Goal: Information Seeking & Learning: Learn about a topic

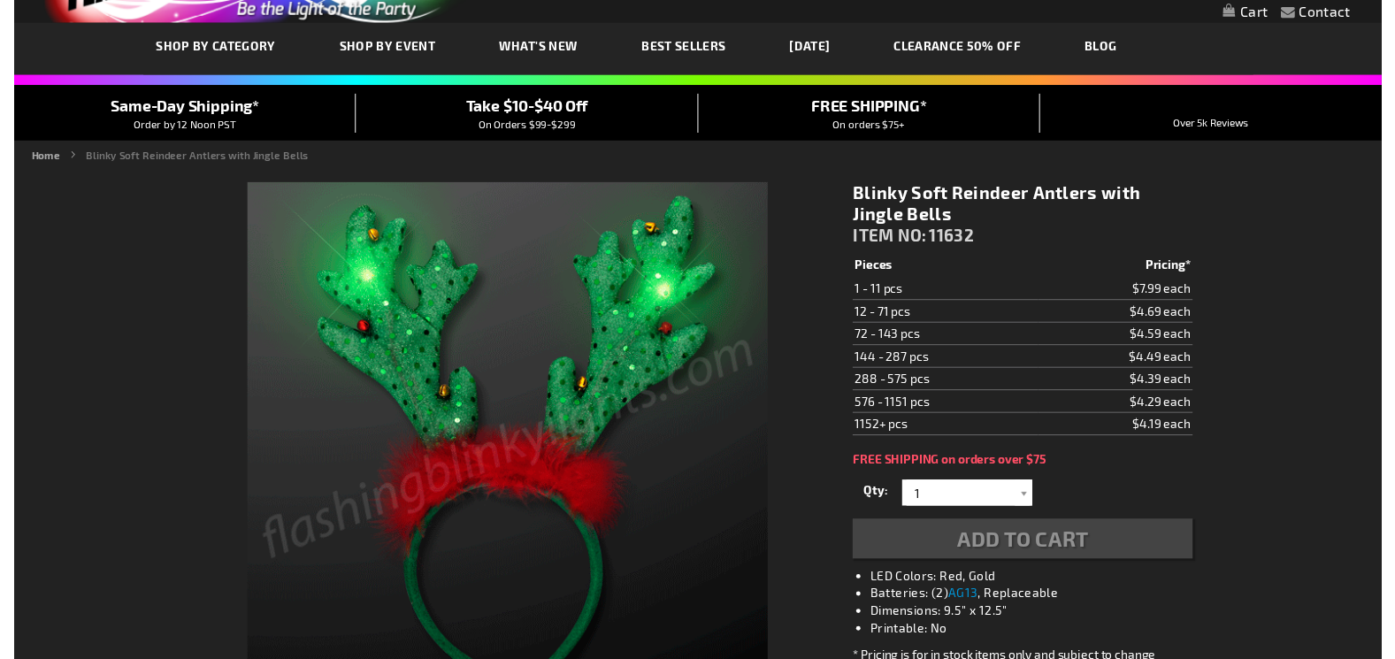
scroll to position [177, 0]
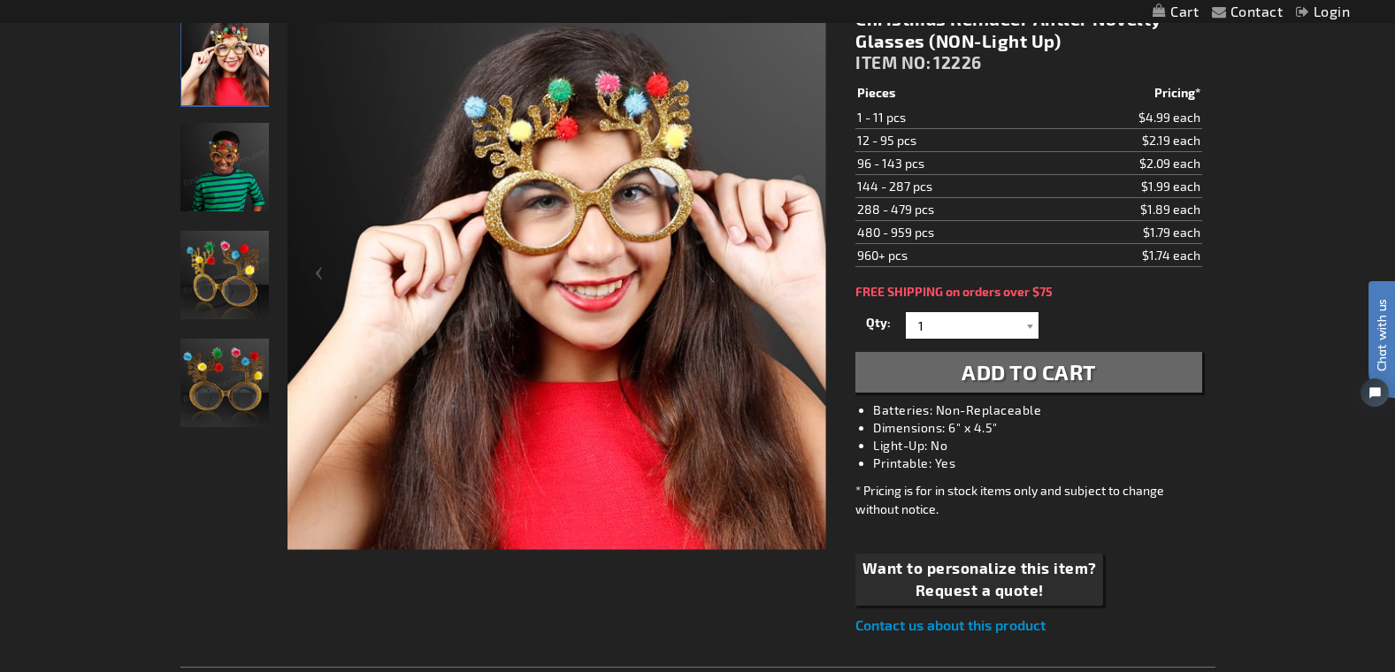
click at [244, 268] on img "Christmas Reindeer Antler Non Light Up Glasses" at bounding box center [224, 275] width 88 height 88
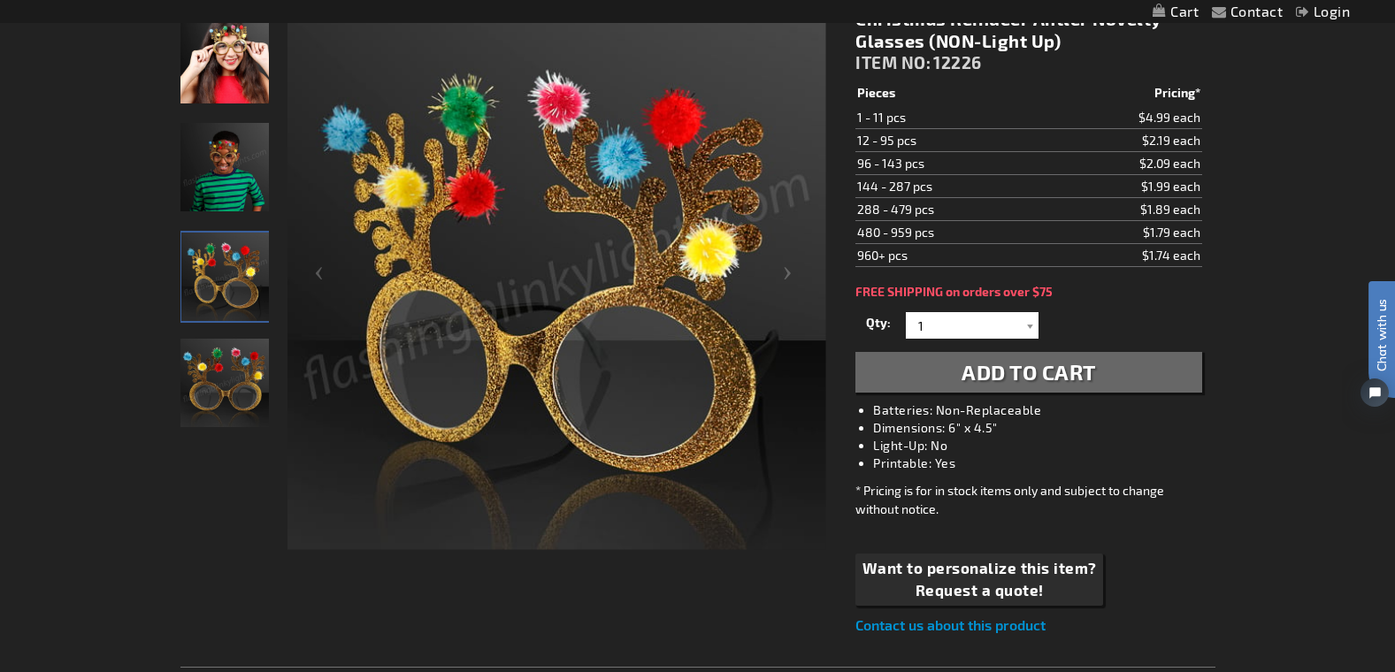
click at [233, 379] on img "Christmas Reindeer Antler Non Light Up Glasses" at bounding box center [224, 383] width 88 height 88
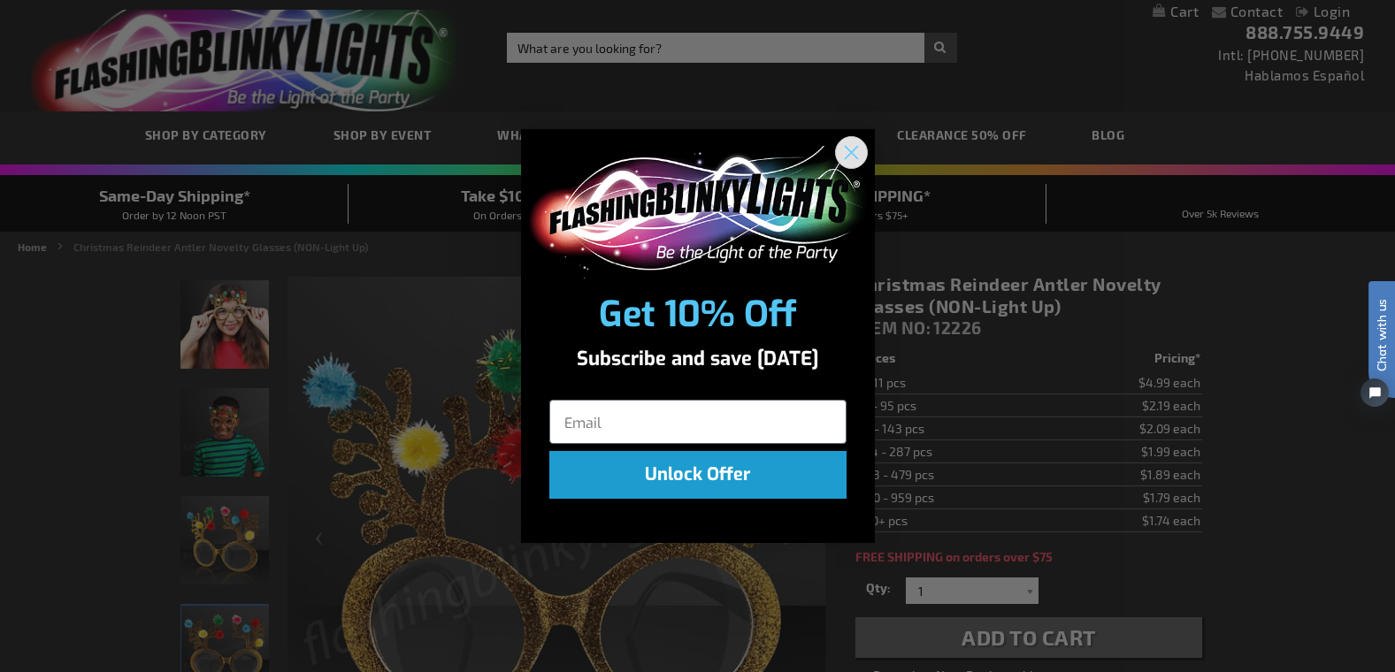
click at [860, 147] on circle "Close dialog" at bounding box center [850, 151] width 29 height 29
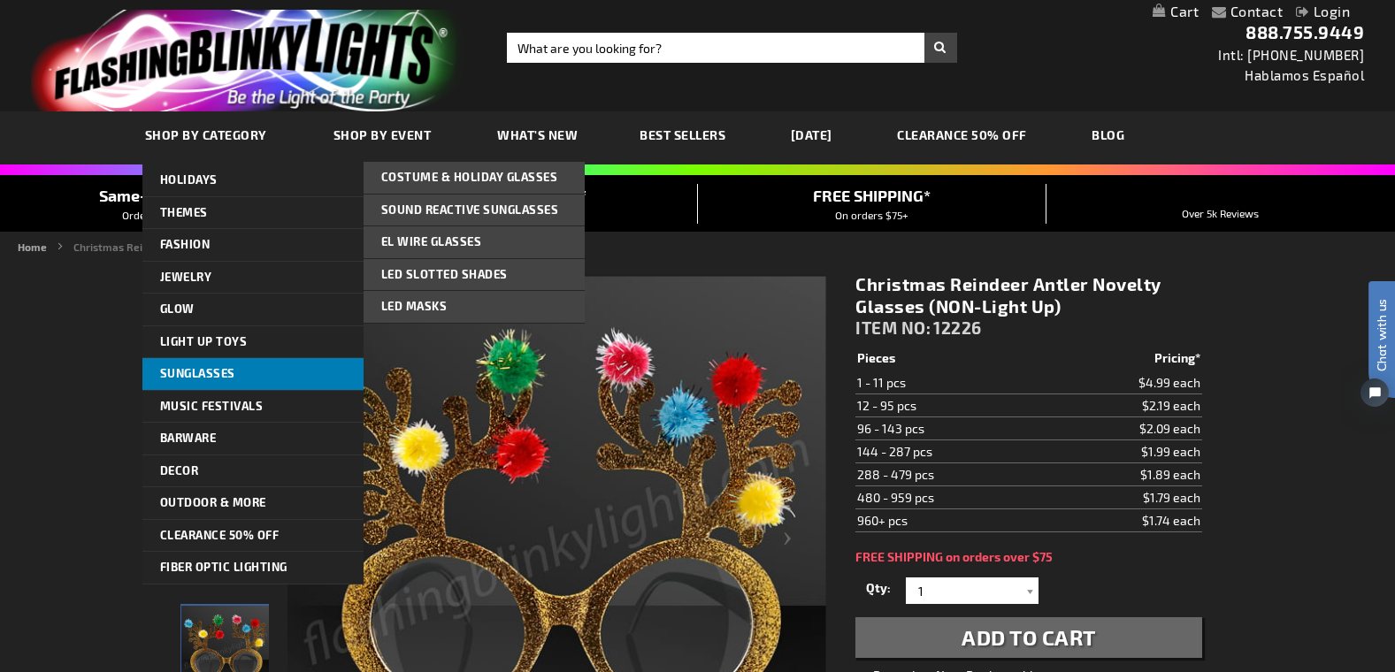
click at [290, 369] on link "Sunglasses" at bounding box center [252, 374] width 221 height 32
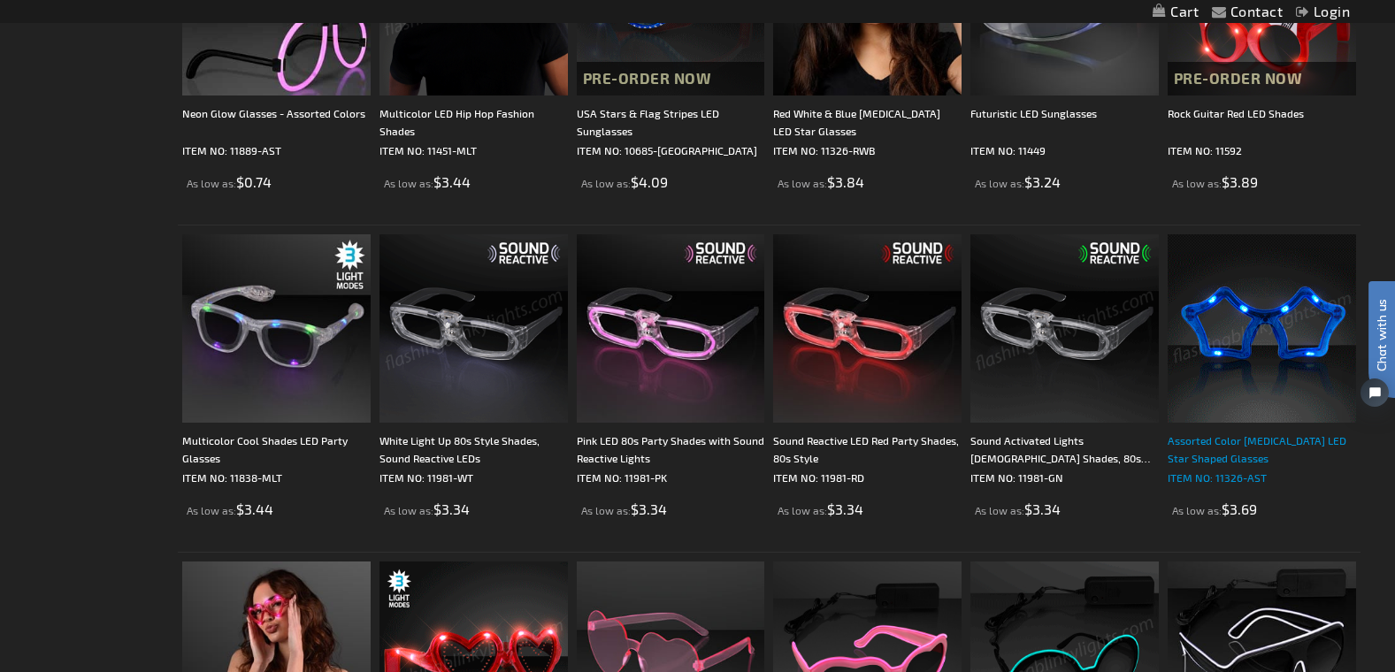
scroll to position [796, 0]
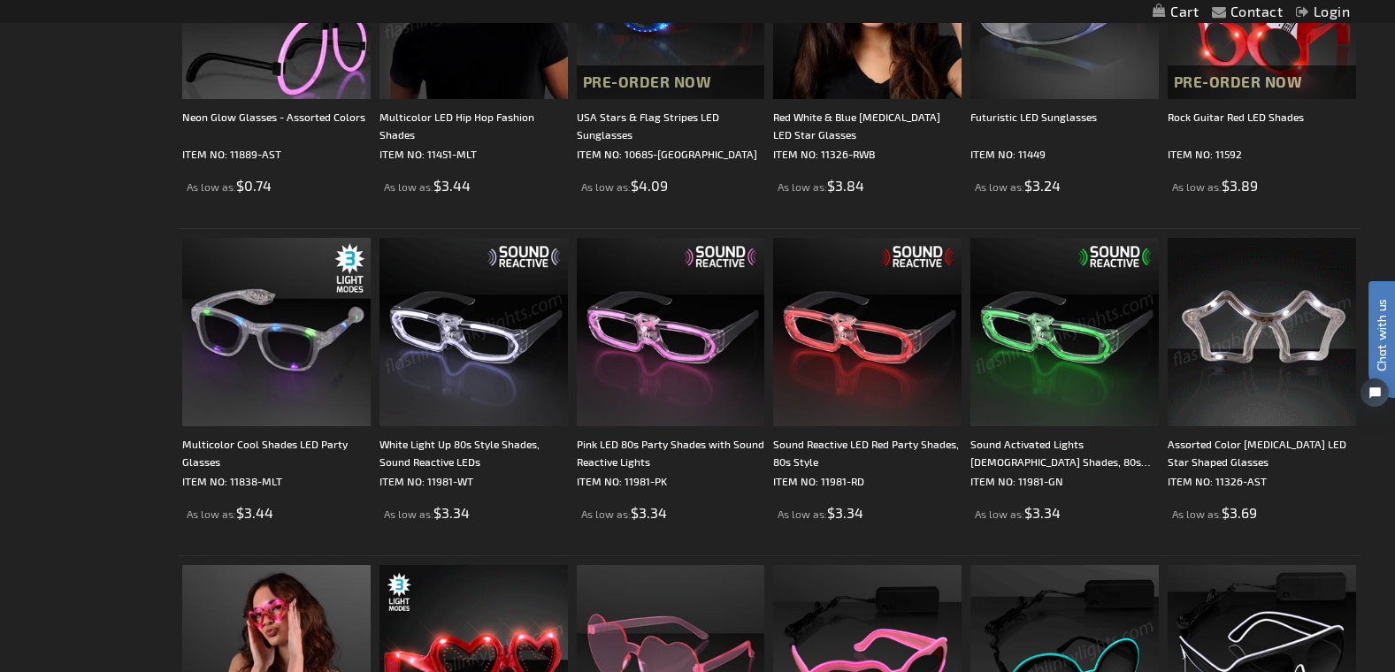
click at [1235, 376] on img at bounding box center [1261, 332] width 188 height 188
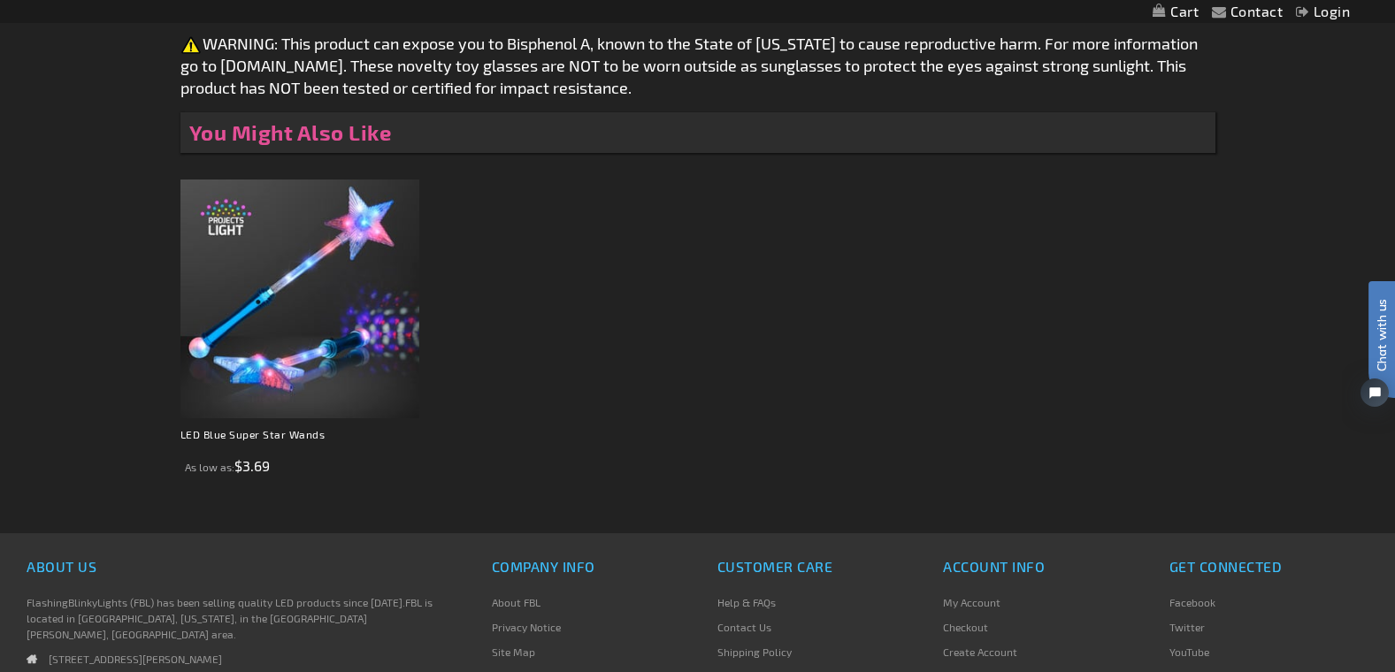
scroll to position [1506, 0]
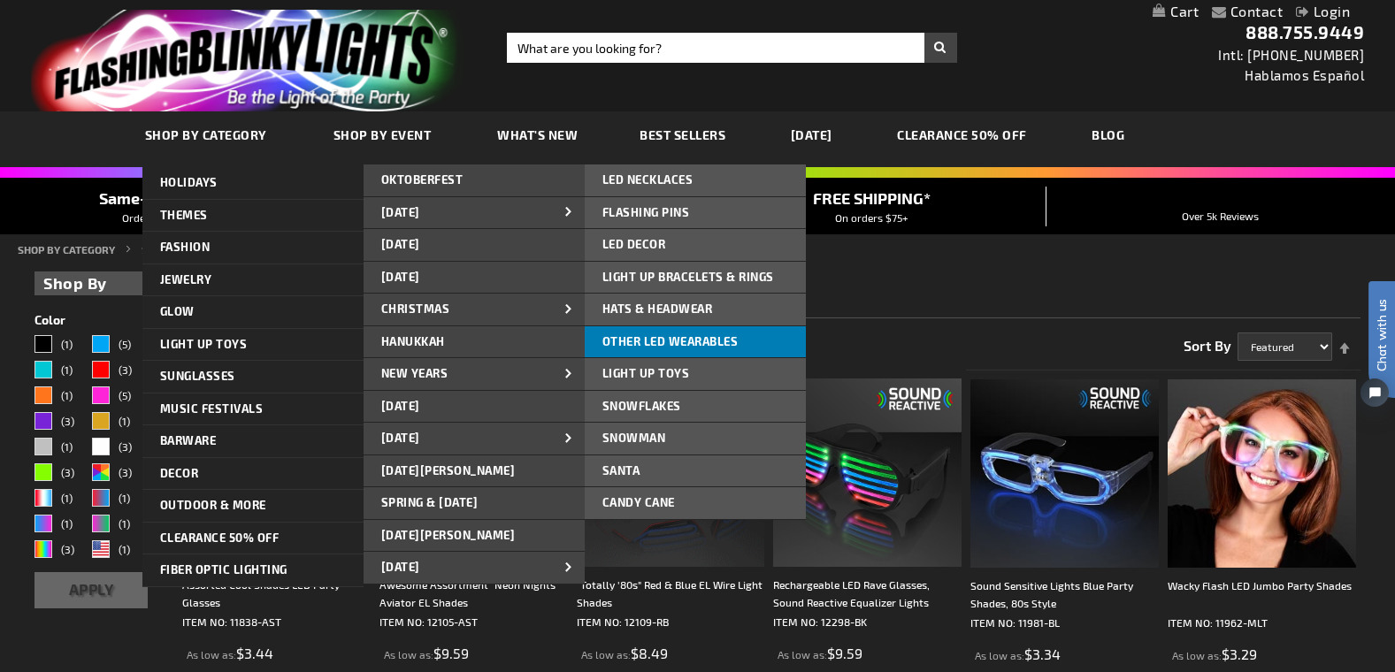
click at [722, 334] on span "Other LED Wearables" at bounding box center [670, 341] width 136 height 14
